Goal: Information Seeking & Learning: Learn about a topic

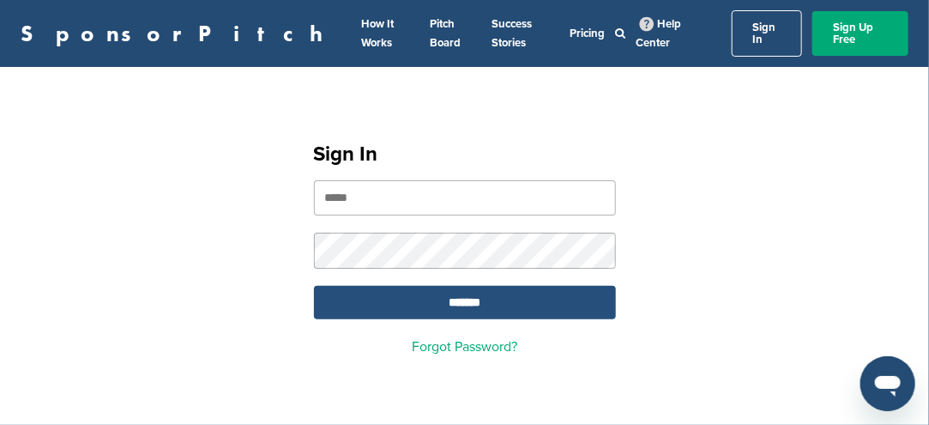
type input "**********"
click at [450, 299] on input "*******" at bounding box center [465, 302] width 302 height 33
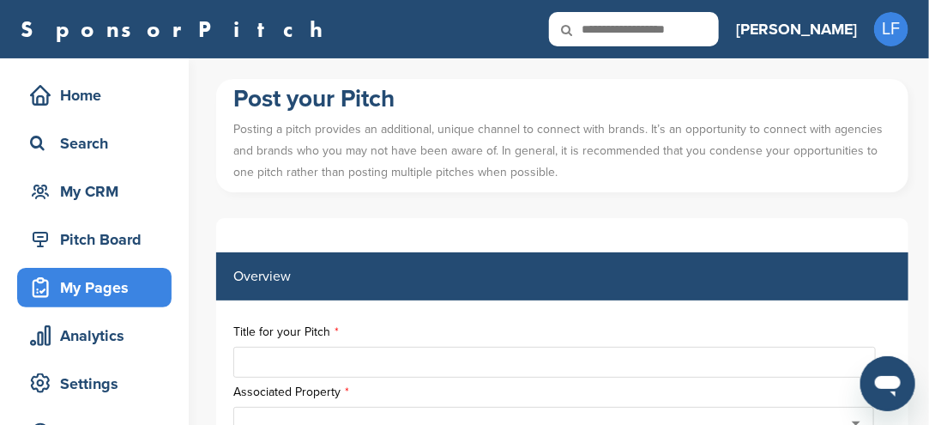
click at [608, 24] on icon at bounding box center [578, 30] width 58 height 36
click at [608, 33] on icon at bounding box center [578, 30] width 58 height 36
click at [608, 31] on icon at bounding box center [578, 30] width 58 height 36
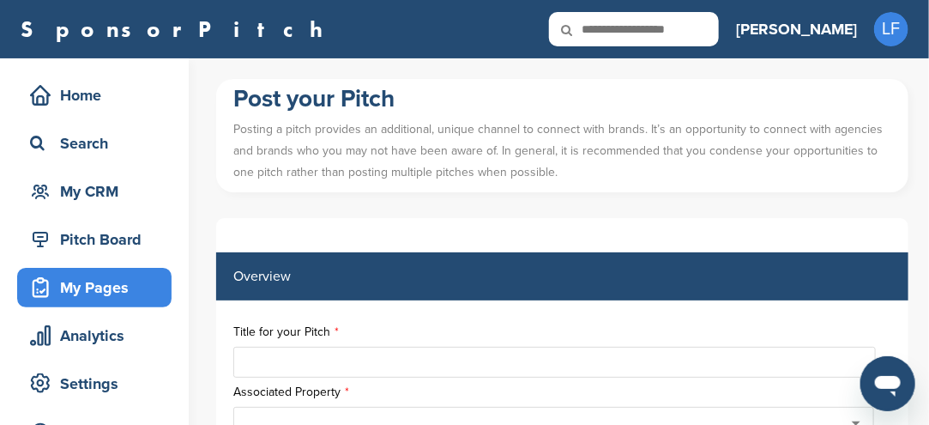
click at [608, 31] on icon at bounding box center [578, 30] width 58 height 36
click at [719, 31] on input "text" at bounding box center [634, 29] width 170 height 34
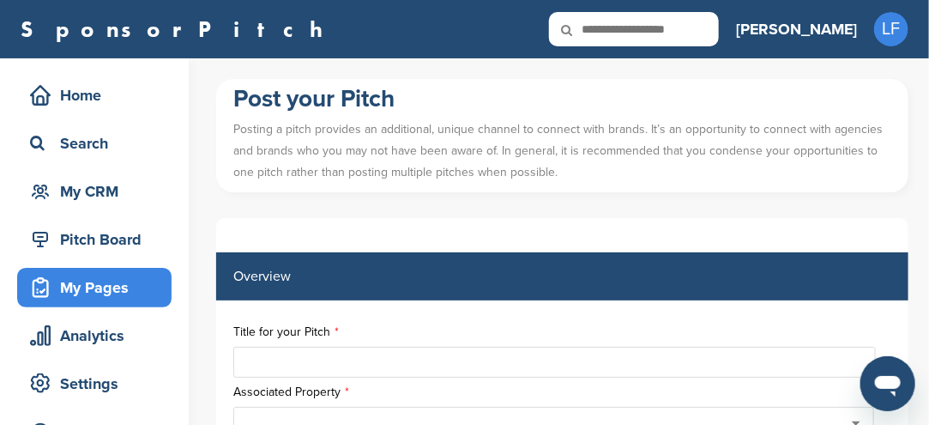
click at [702, 30] on input "text" at bounding box center [634, 29] width 170 height 34
type input "**********"
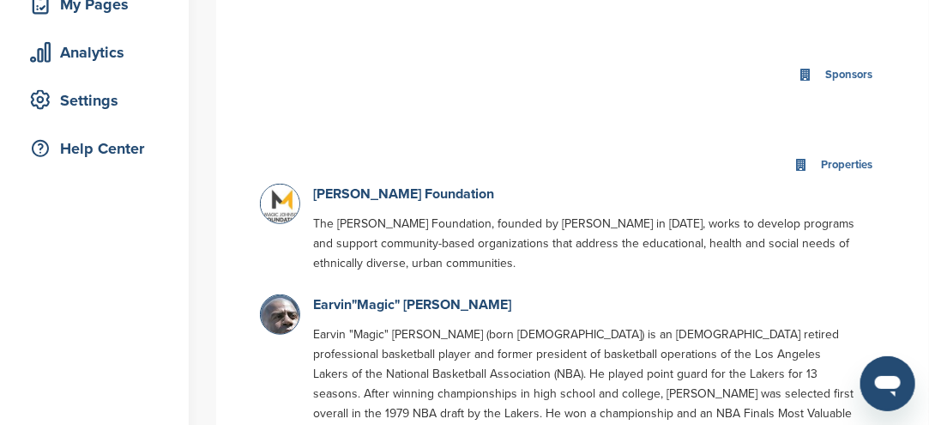
scroll to position [343, 0]
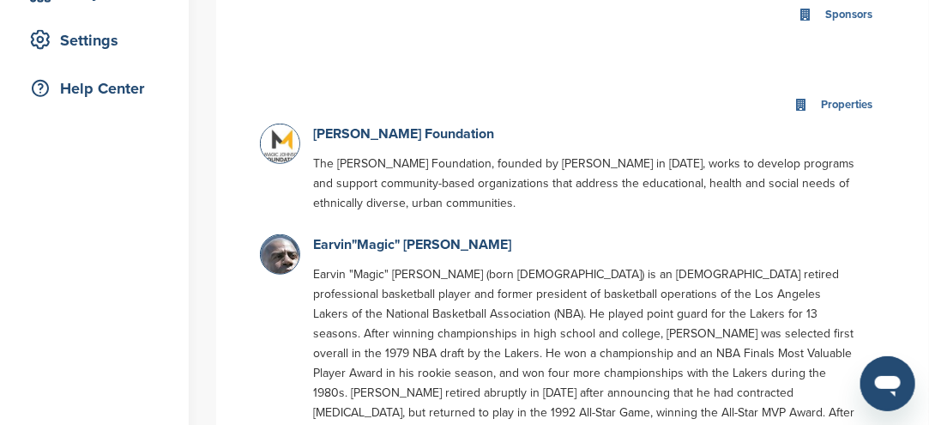
click at [273, 153] on img at bounding box center [282, 145] width 43 height 43
click at [346, 135] on link "Magic Johnson Foundation" at bounding box center [403, 133] width 181 height 17
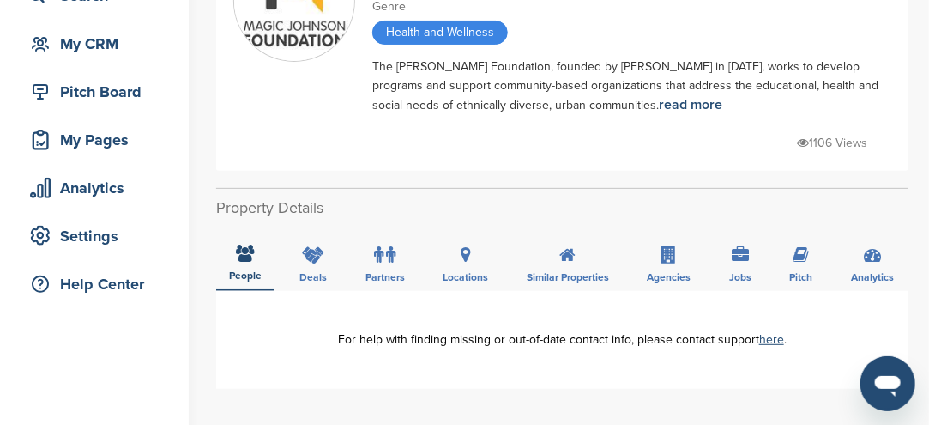
scroll to position [172, 0]
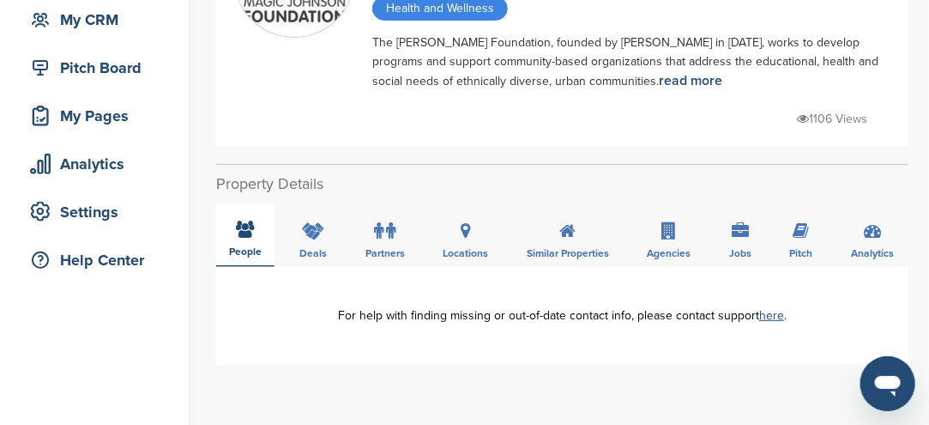
click at [245, 229] on icon at bounding box center [246, 229] width 18 height 17
click at [244, 229] on icon at bounding box center [246, 229] width 18 height 17
click at [241, 233] on icon at bounding box center [246, 229] width 18 height 17
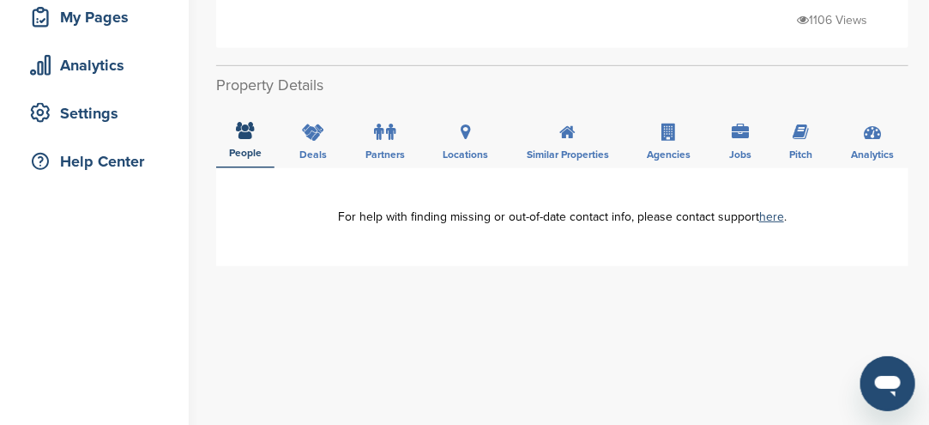
scroll to position [86, 0]
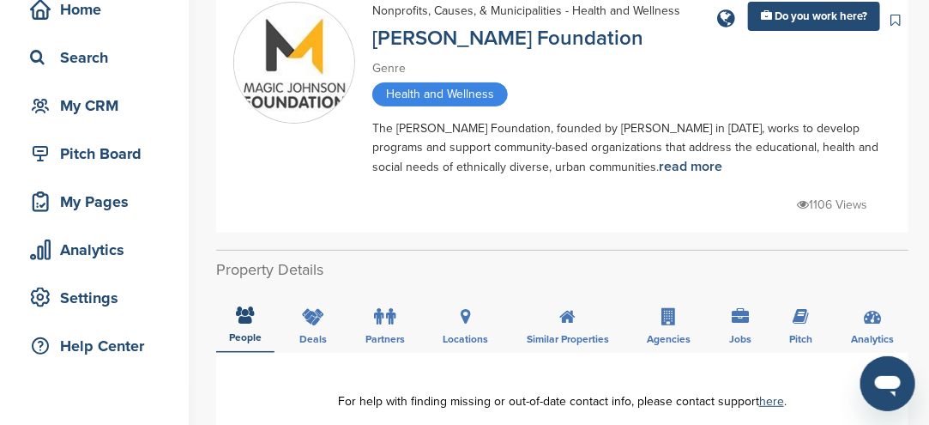
click at [299, 68] on img at bounding box center [294, 63] width 120 height 120
click at [393, 44] on link "Magic Johnson Foundation" at bounding box center [507, 38] width 271 height 25
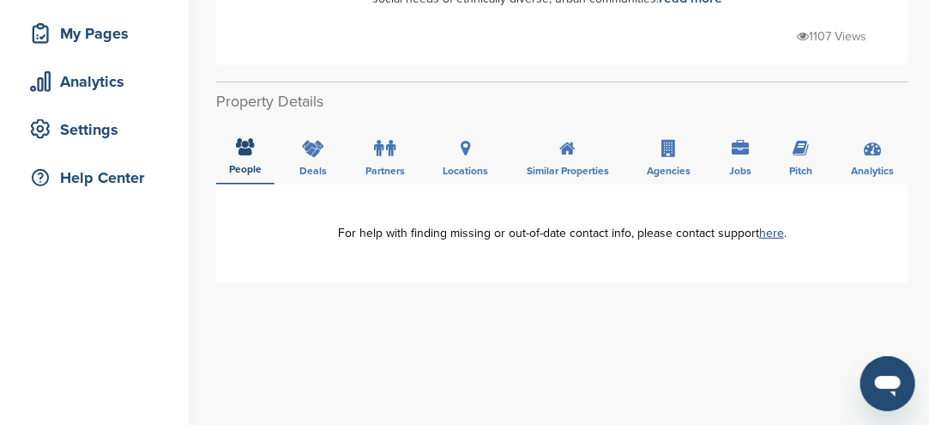
scroll to position [257, 0]
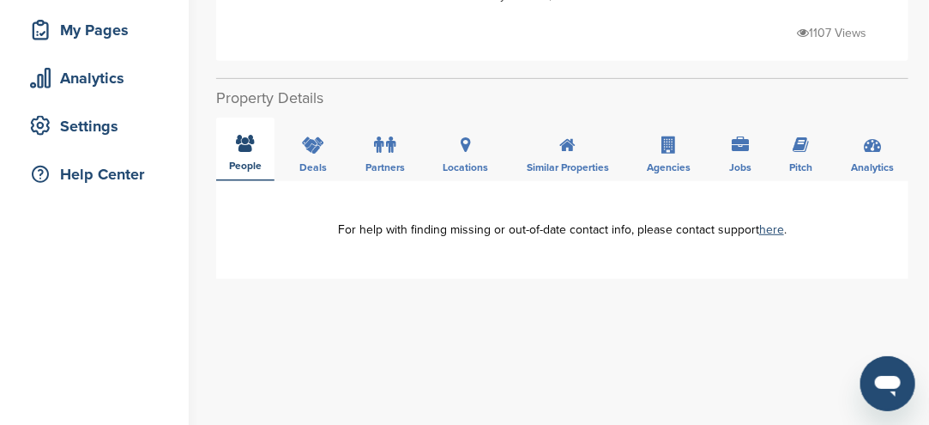
click at [240, 145] on icon at bounding box center [246, 143] width 18 height 17
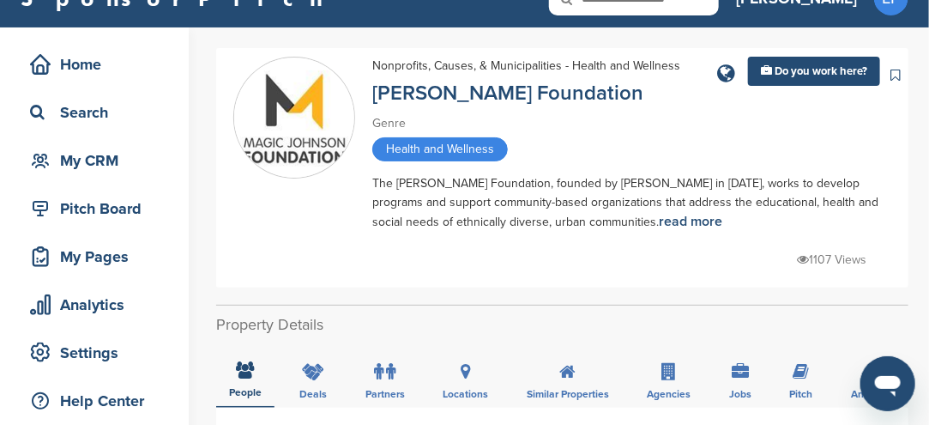
scroll to position [0, 0]
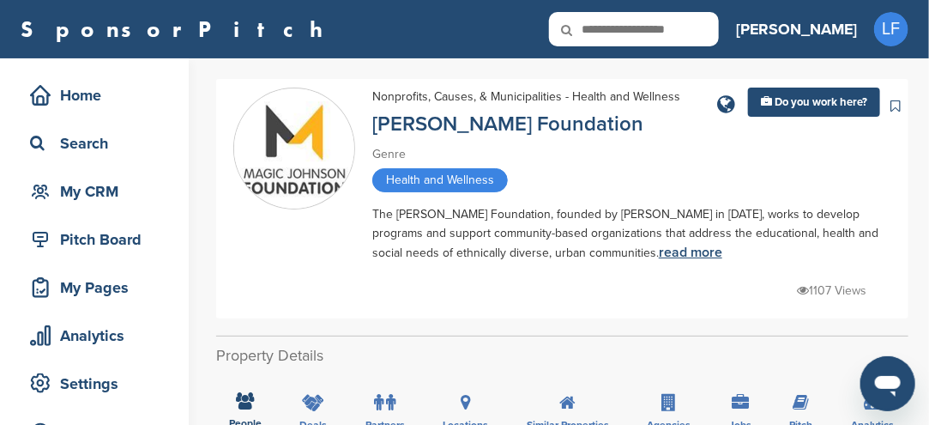
click at [659, 251] on link "read more" at bounding box center [690, 252] width 63 height 17
click at [291, 183] on img at bounding box center [294, 149] width 120 height 120
